Goal: Answer question/provide support

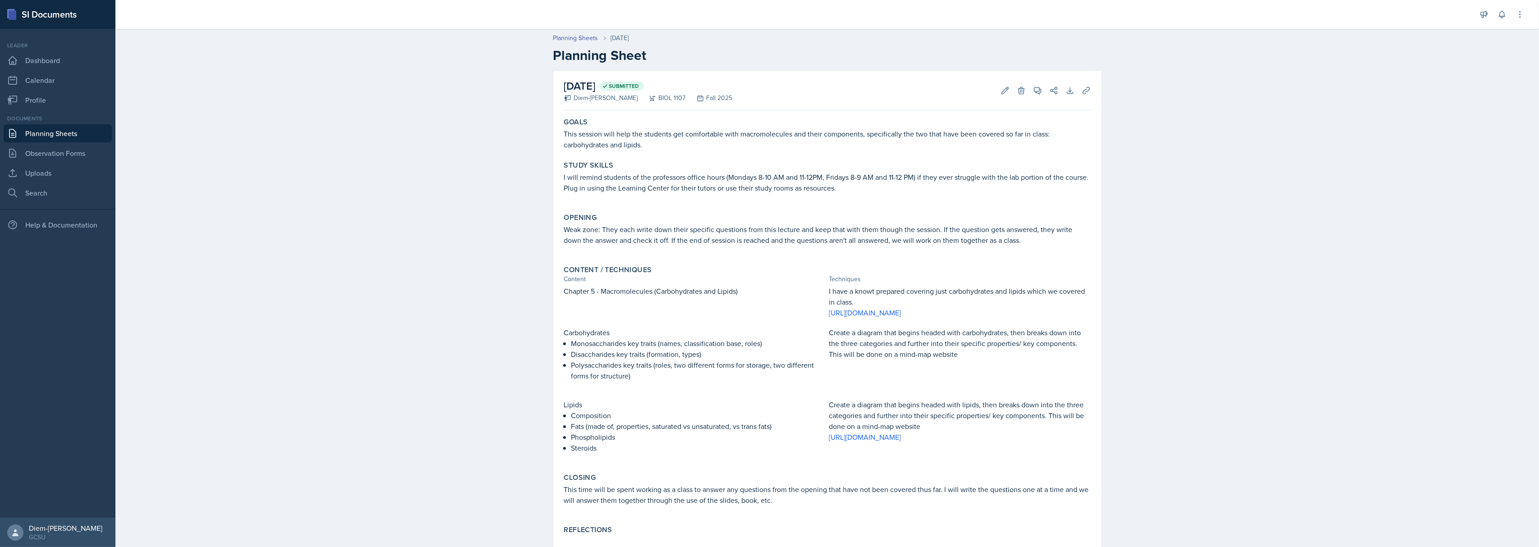
scroll to position [25, 0]
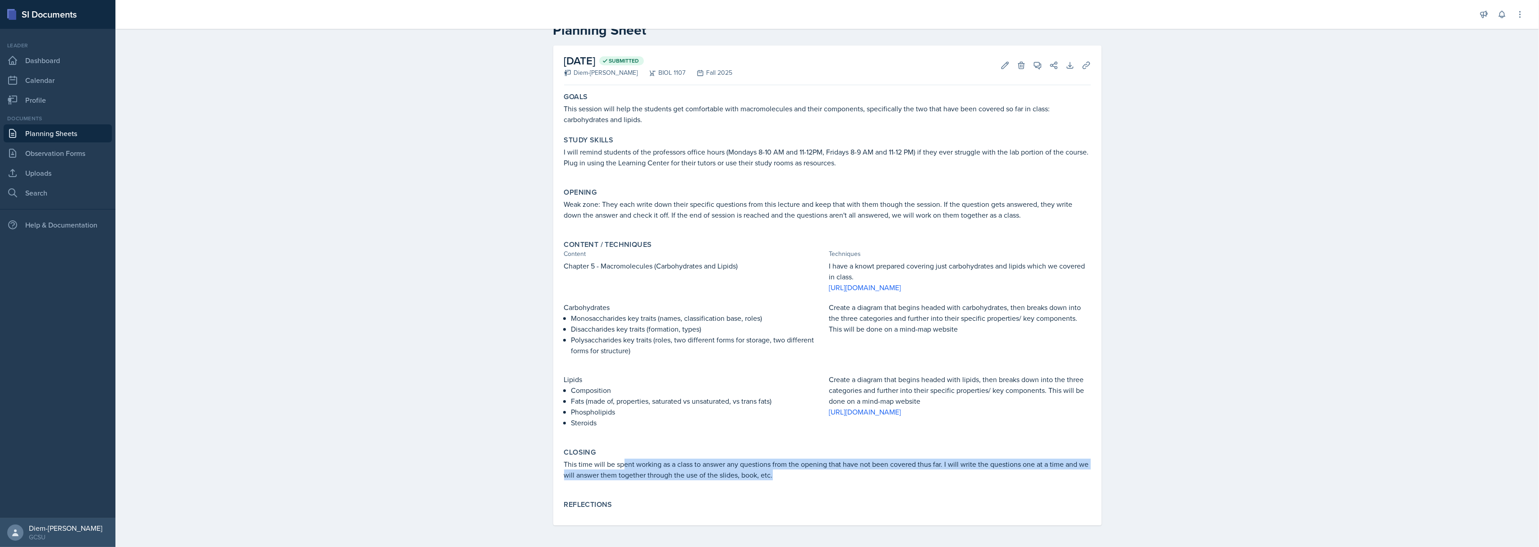
drag, startPoint x: 617, startPoint y: 469, endPoint x: 790, endPoint y: 482, distance: 173.6
click at [790, 482] on div "This time will be spent working as a class to answer any questions from the ope…" at bounding box center [827, 474] width 527 height 31
click at [668, 468] on p "This time will be spent working as a class to answer any questions from the ope…" at bounding box center [827, 470] width 527 height 22
drag, startPoint x: 624, startPoint y: 462, endPoint x: 769, endPoint y: 482, distance: 146.1
click at [769, 482] on div "This time will be spent working as a class to answer any questions from the ope…" at bounding box center [827, 474] width 527 height 31
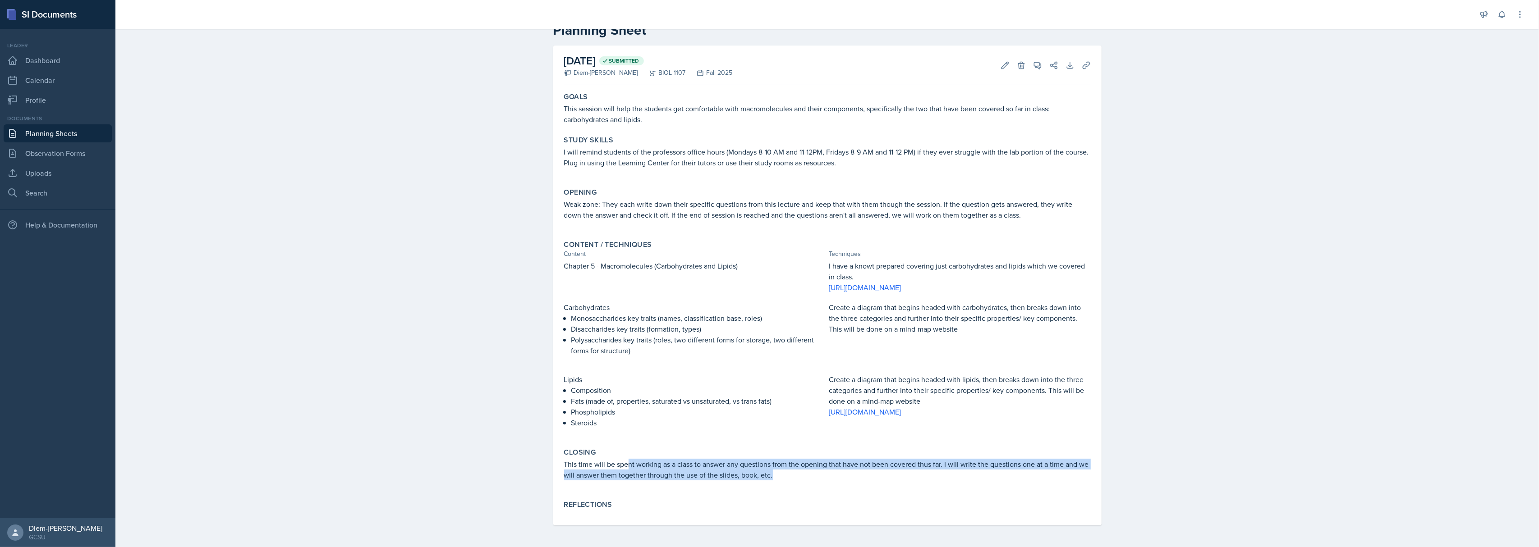
click at [769, 482] on p at bounding box center [827, 485] width 527 height 9
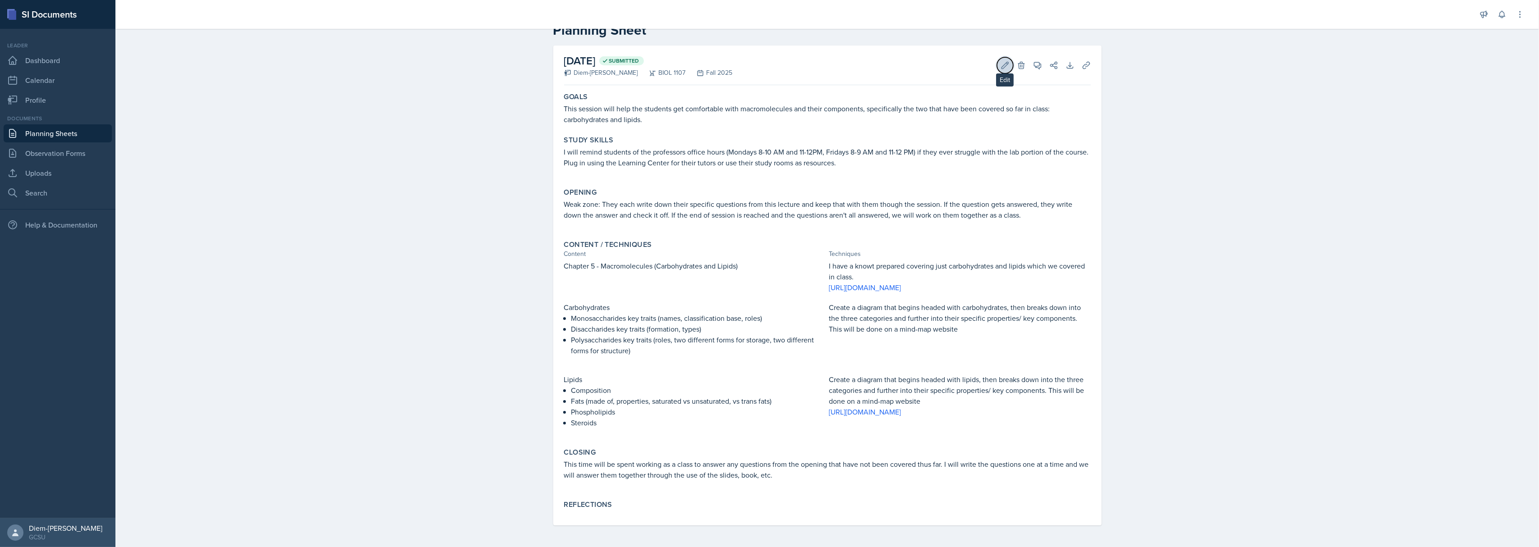
click at [1001, 69] on icon at bounding box center [1005, 65] width 9 height 9
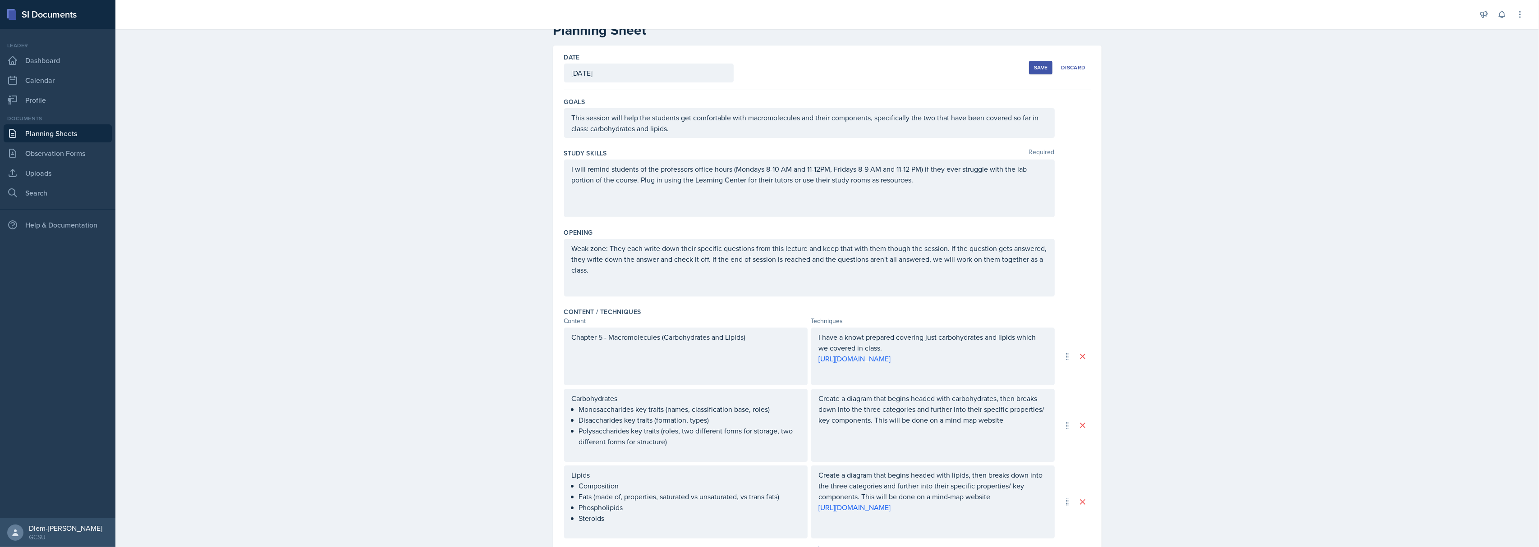
click at [836, 427] on div "Create a diagram that begins headed with carbohydrates, then breaks down into t…" at bounding box center [932, 425] width 243 height 73
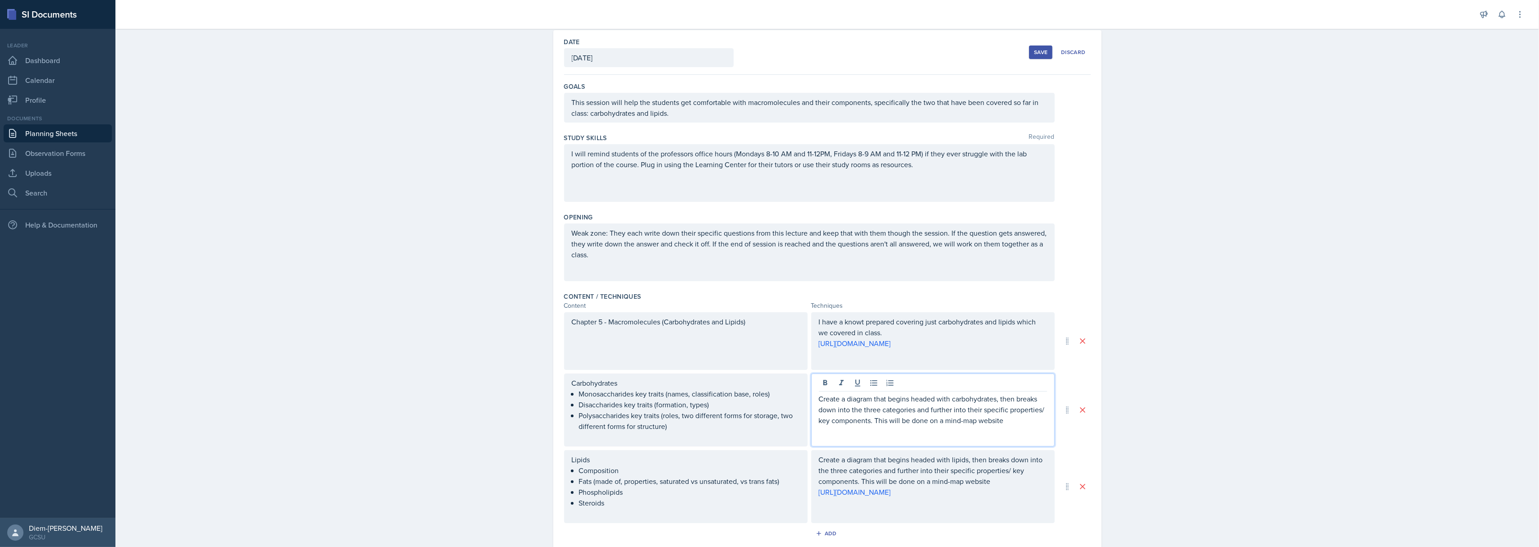
click at [1019, 427] on div "Create a diagram that begins headed with carbohydrates, then breaks down into t…" at bounding box center [932, 410] width 243 height 73
click at [1013, 426] on p "Create a diagram that begins headed with carbohydrates, then breaks down into t…" at bounding box center [933, 410] width 228 height 32
click at [994, 329] on p "I have a knowt prepared covering just carbohydrates and lipids which we covered…" at bounding box center [933, 328] width 228 height 22
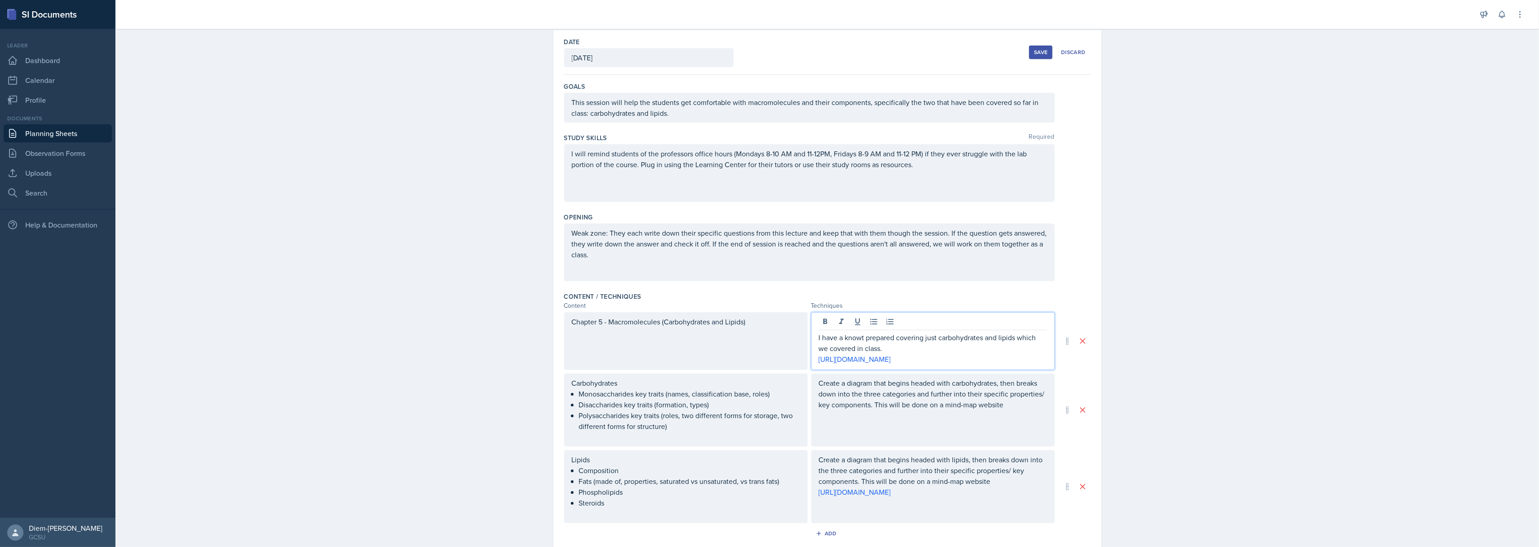
scroll to position [56, 0]
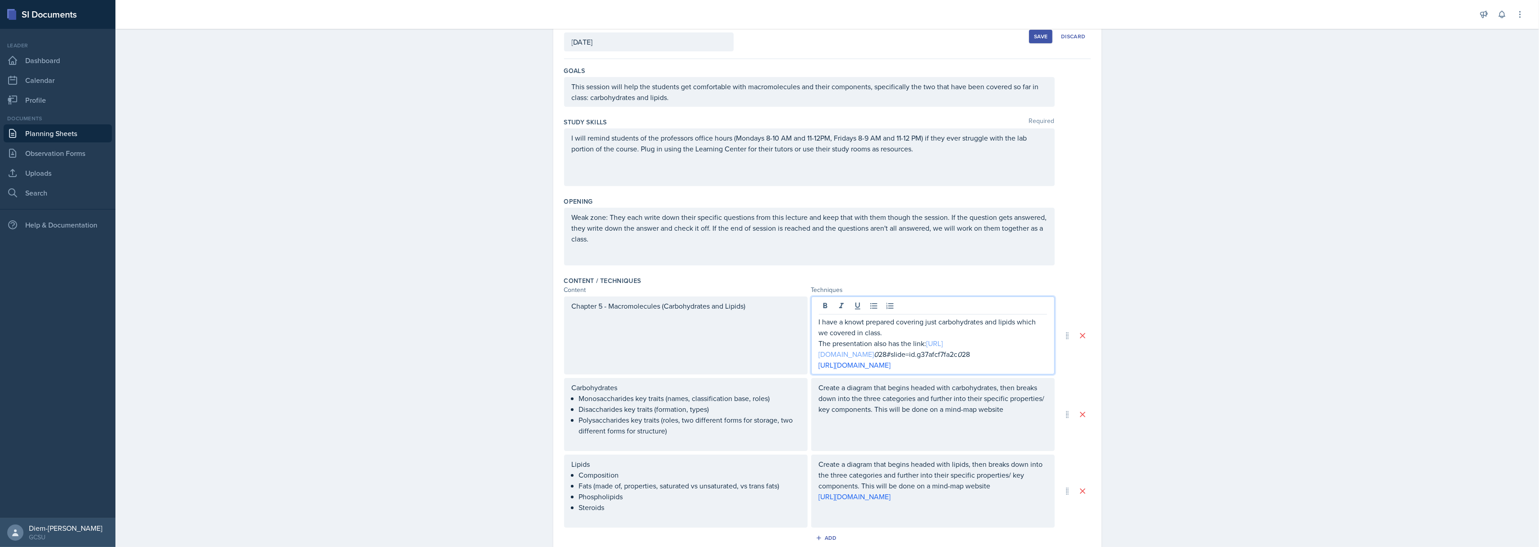
click at [943, 359] on link "[URL][DOMAIN_NAME]" at bounding box center [881, 349] width 124 height 21
click at [977, 360] on p "The presentation also has the link: [URL][DOMAIN_NAME] 0 28#slide=id.g37afcf7fa…" at bounding box center [933, 349] width 228 height 22
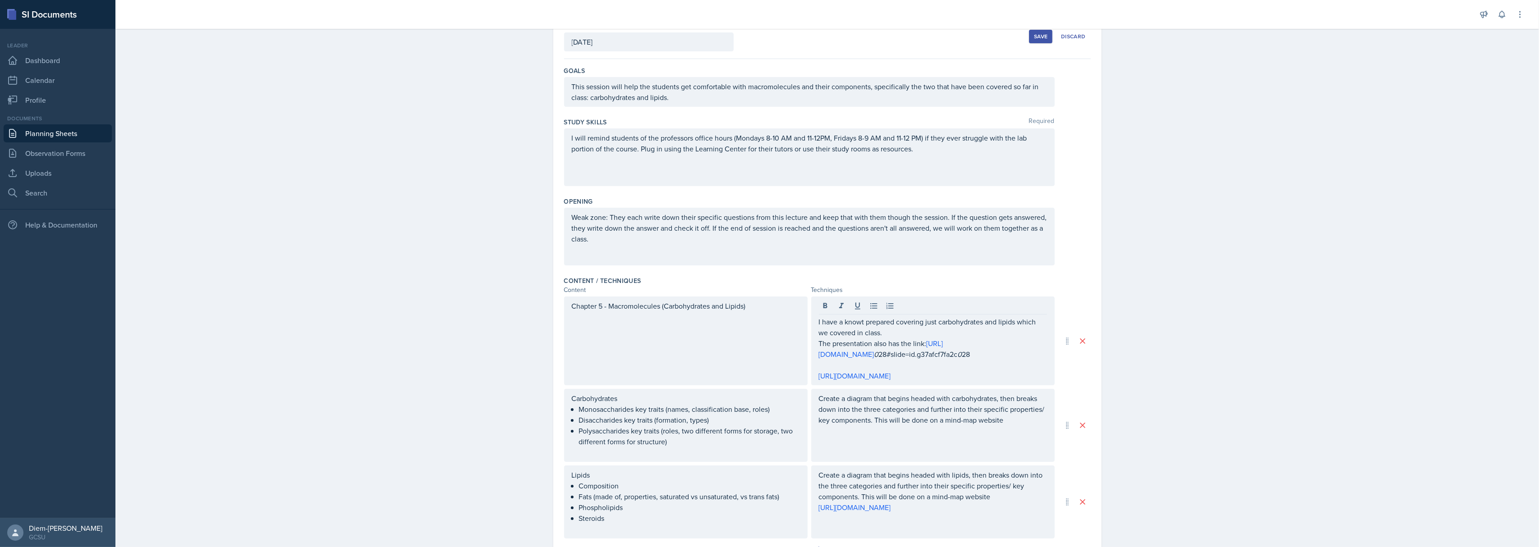
click at [1034, 42] on button "Save" at bounding box center [1040, 37] width 23 height 14
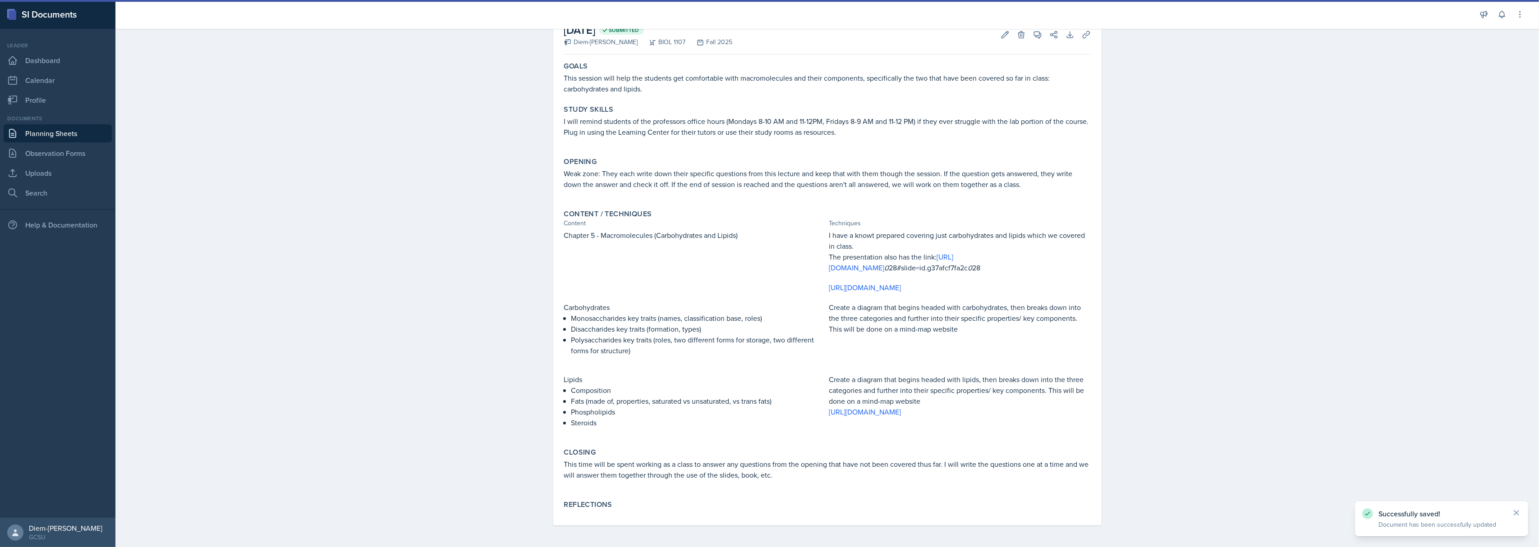
scroll to position [60, 0]
